Goal: Task Accomplishment & Management: Manage account settings

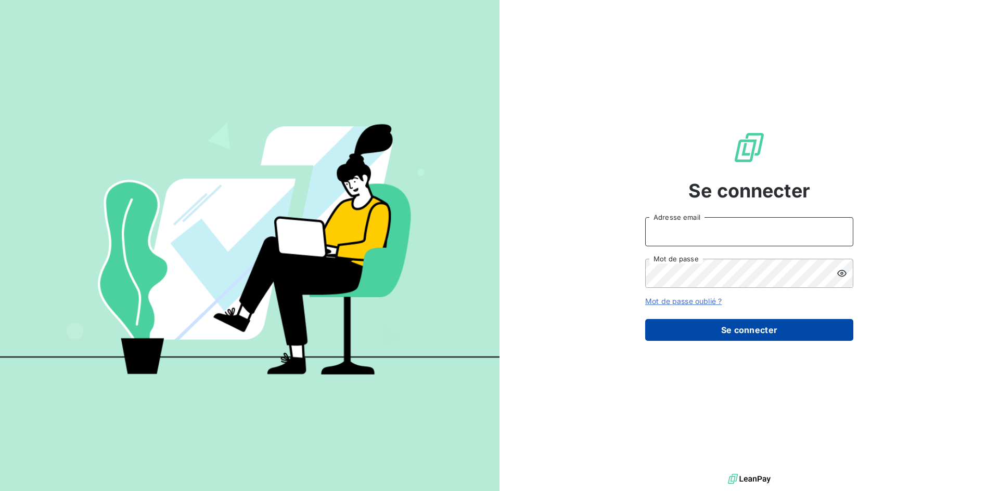
type input "[EMAIL_ADDRESS][DOMAIN_NAME]"
click at [754, 334] on button "Se connecter" at bounding box center [749, 330] width 208 height 22
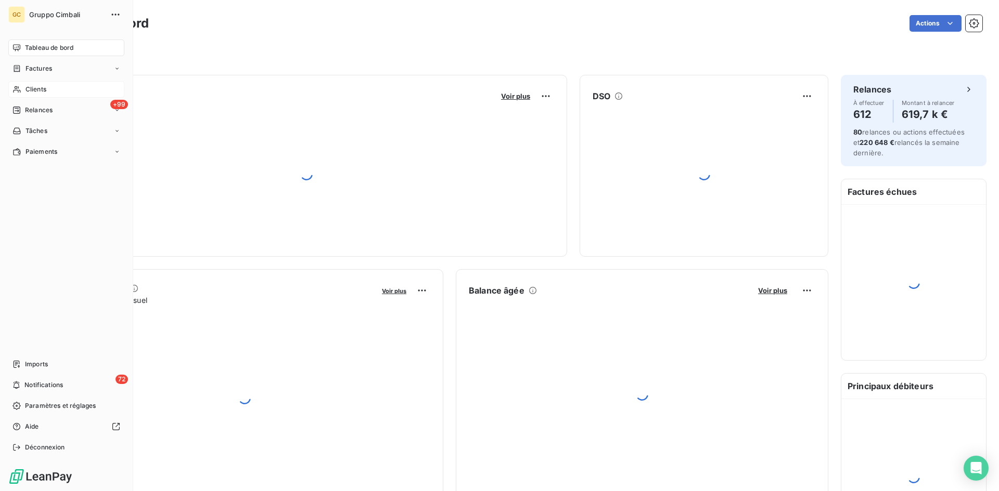
click at [27, 88] on span "Clients" at bounding box center [35, 89] width 21 height 9
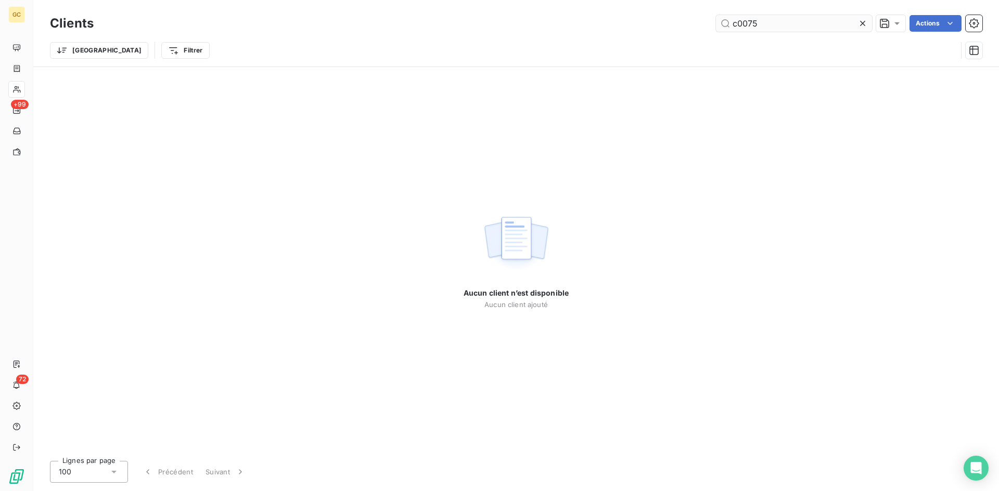
click at [736, 22] on input "c0075" at bounding box center [794, 23] width 156 height 17
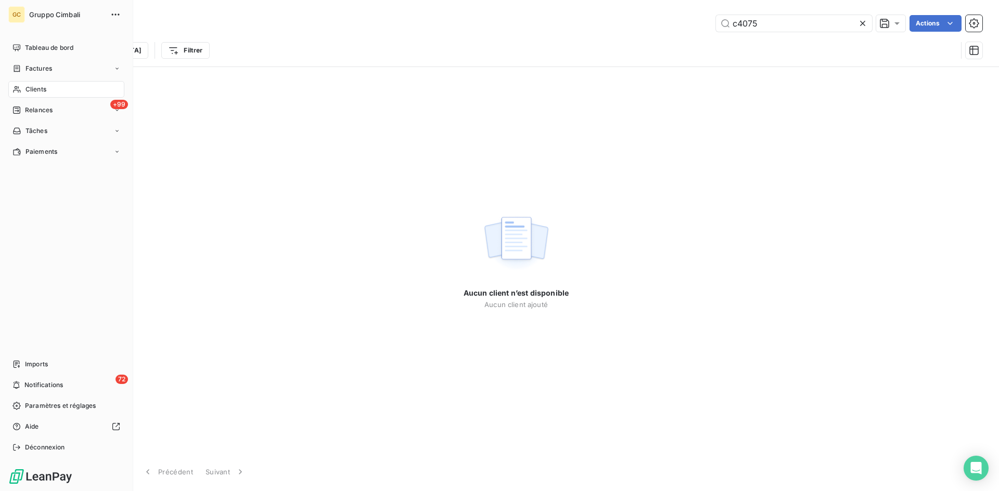
click at [30, 92] on span "Clients" at bounding box center [35, 89] width 21 height 9
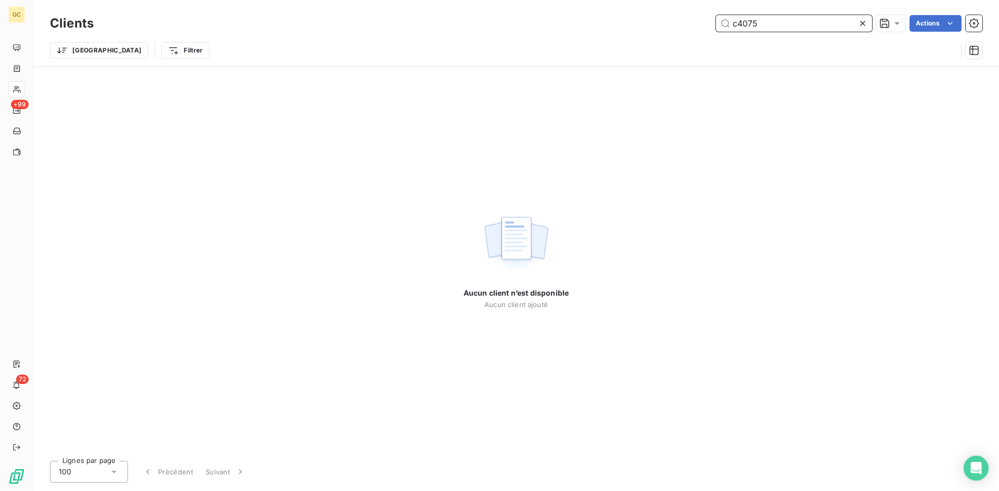
click at [736, 25] on input "c4075" at bounding box center [794, 23] width 156 height 17
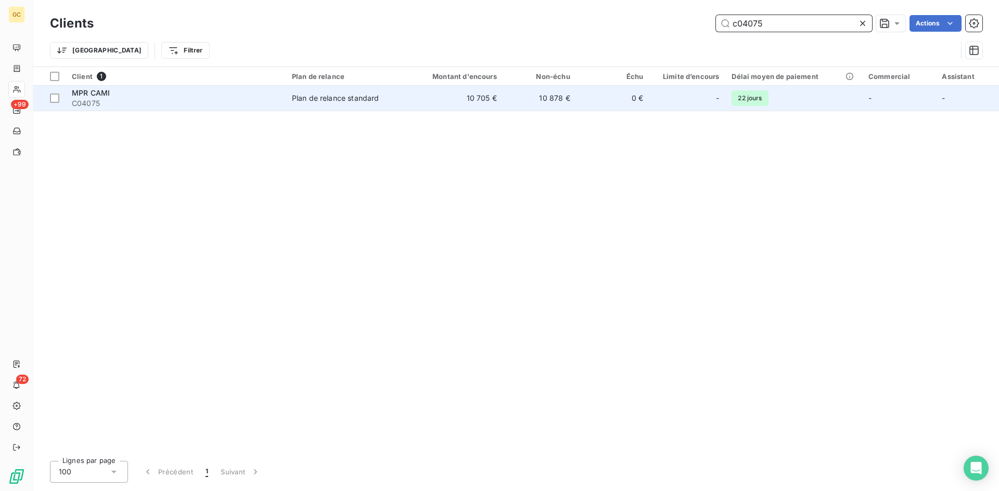
type input "c04075"
click at [110, 94] on div "MPR CAMI" at bounding box center [176, 93] width 208 height 10
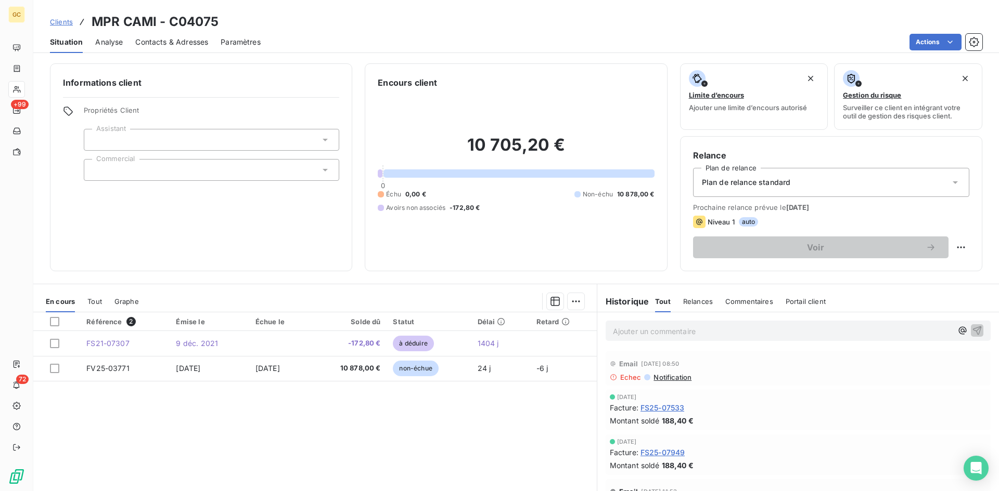
click at [168, 42] on span "Contacts & Adresses" at bounding box center [171, 42] width 73 height 10
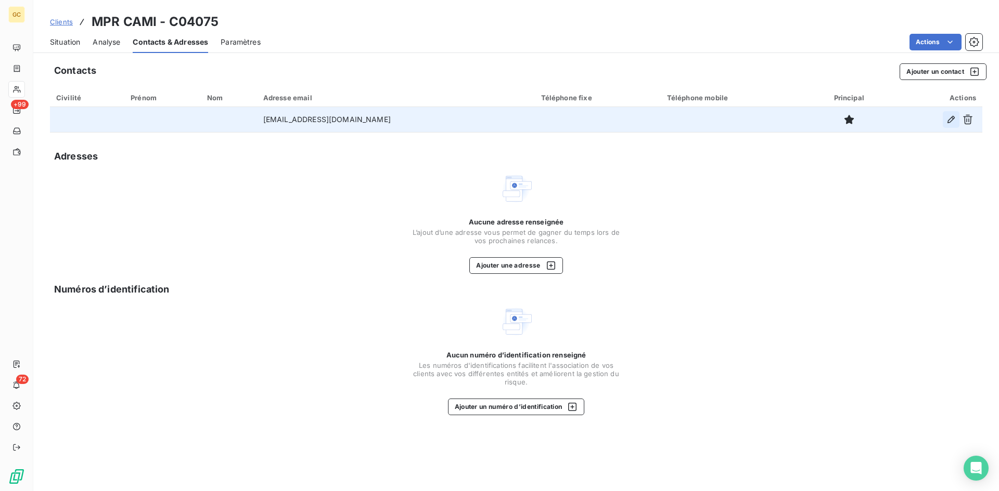
click at [950, 117] on icon "button" at bounding box center [950, 119] width 10 height 10
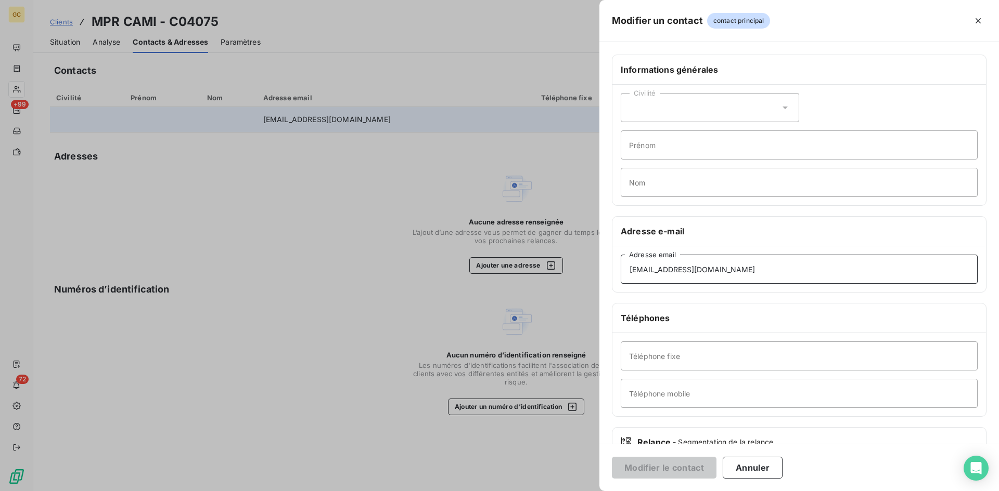
drag, startPoint x: 721, startPoint y: 271, endPoint x: 619, endPoint y: 257, distance: 102.9
click at [619, 257] on div "[EMAIL_ADDRESS][DOMAIN_NAME] Adresse email" at bounding box center [798, 270] width 373 height 46
type input "[EMAIL_ADDRESS][DOMAIN_NAME]"
click at [746, 470] on button "Annuler" at bounding box center [752, 468] width 60 height 22
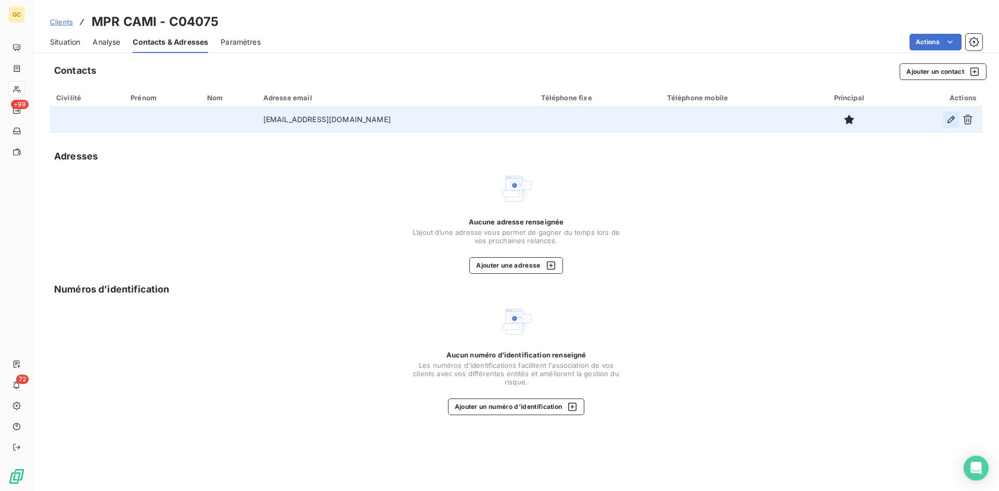
click at [952, 120] on icon "button" at bounding box center [950, 119] width 7 height 7
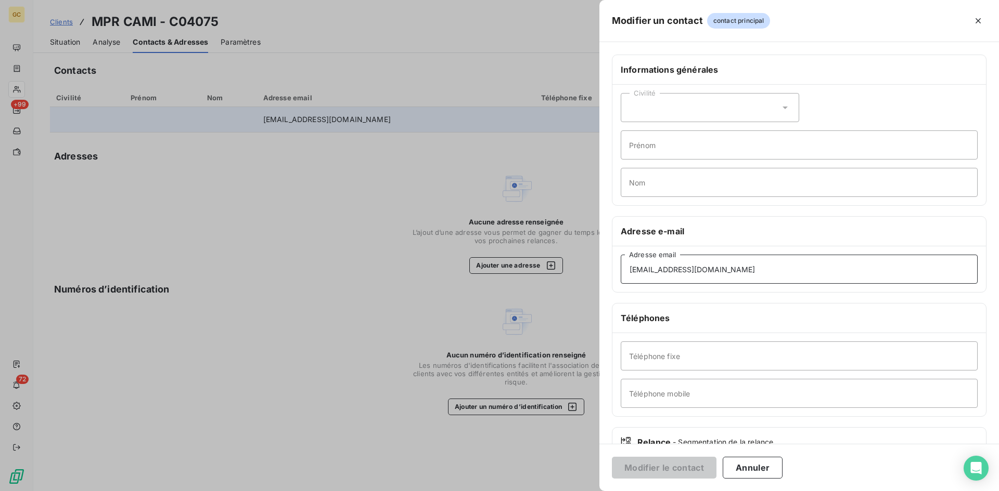
drag, startPoint x: 727, startPoint y: 267, endPoint x: 529, endPoint y: 265, distance: 197.1
click at [529, 491] on div "Modifier un contact contact principal Informations générales Civilité Prénom No…" at bounding box center [499, 491] width 999 height 0
type input "[EMAIL_ADDRESS][DOMAIN_NAME]"
click at [682, 468] on button "Modifier le contact" at bounding box center [664, 468] width 105 height 22
